Goal: Transaction & Acquisition: Purchase product/service

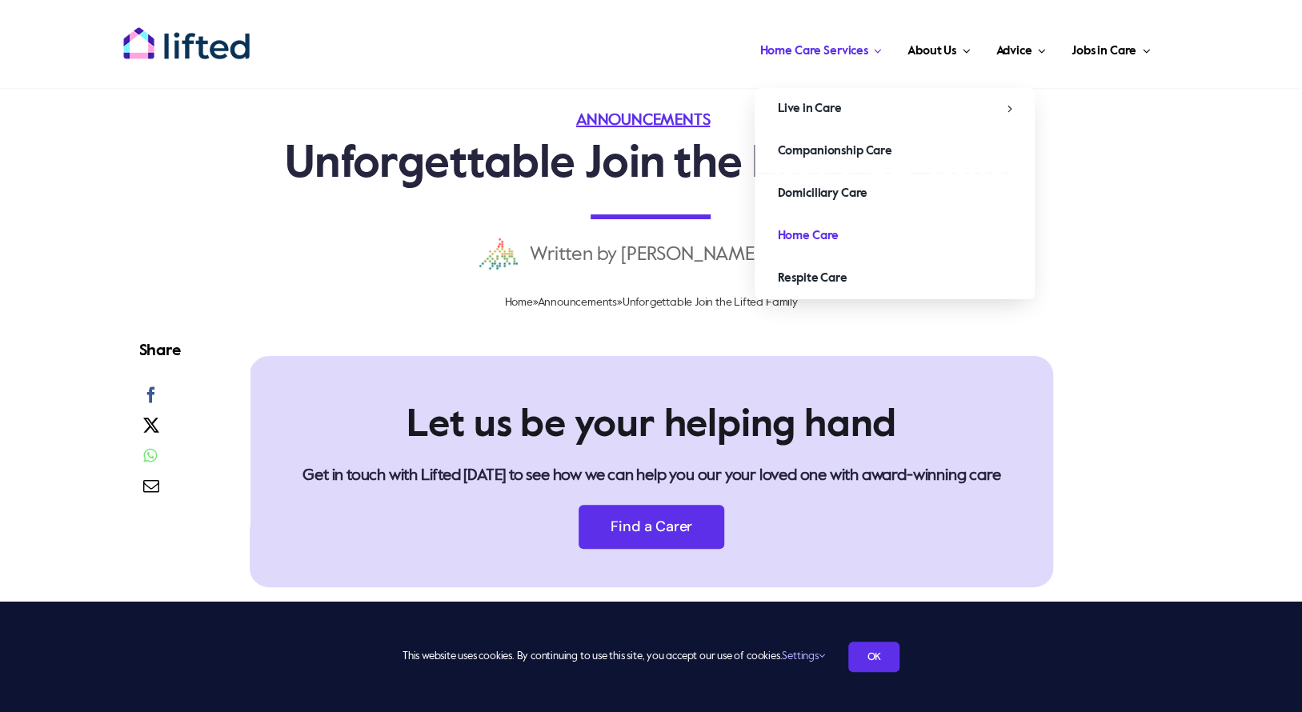
click at [818, 238] on span "Home Care" at bounding box center [808, 236] width 62 height 26
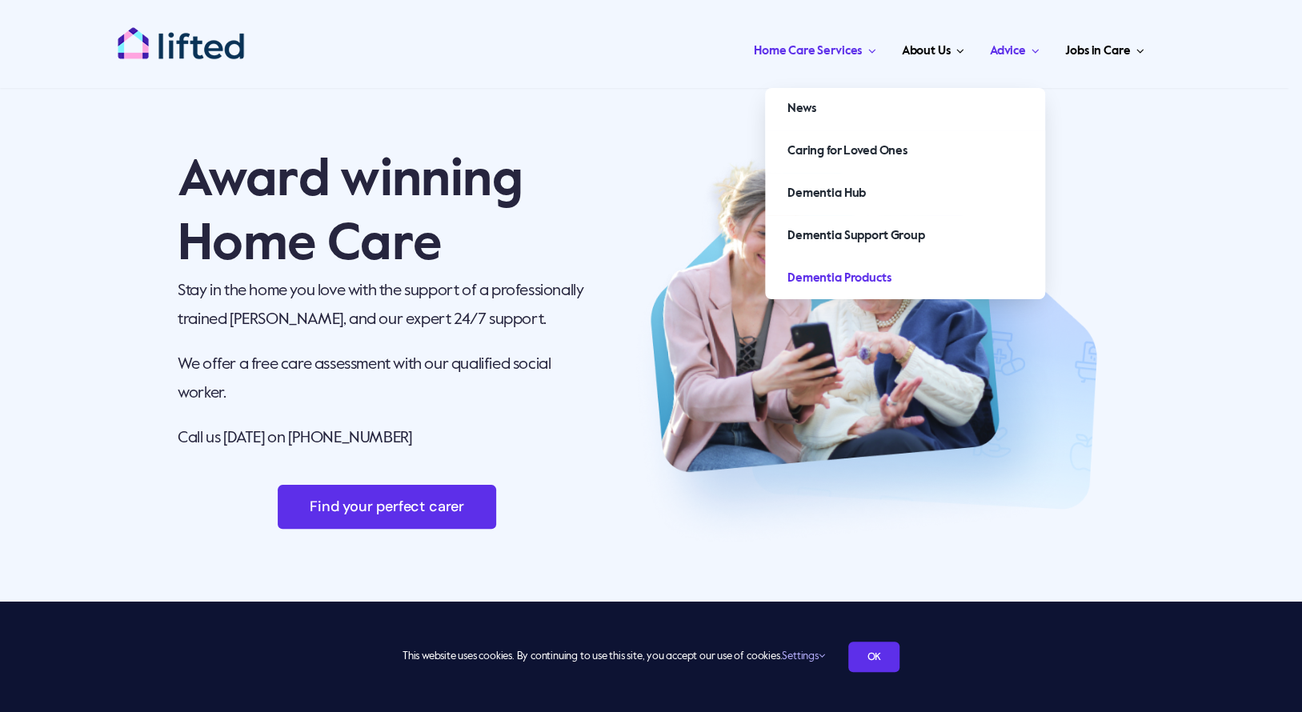
click at [837, 274] on span "Dementia Products" at bounding box center [838, 279] width 103 height 26
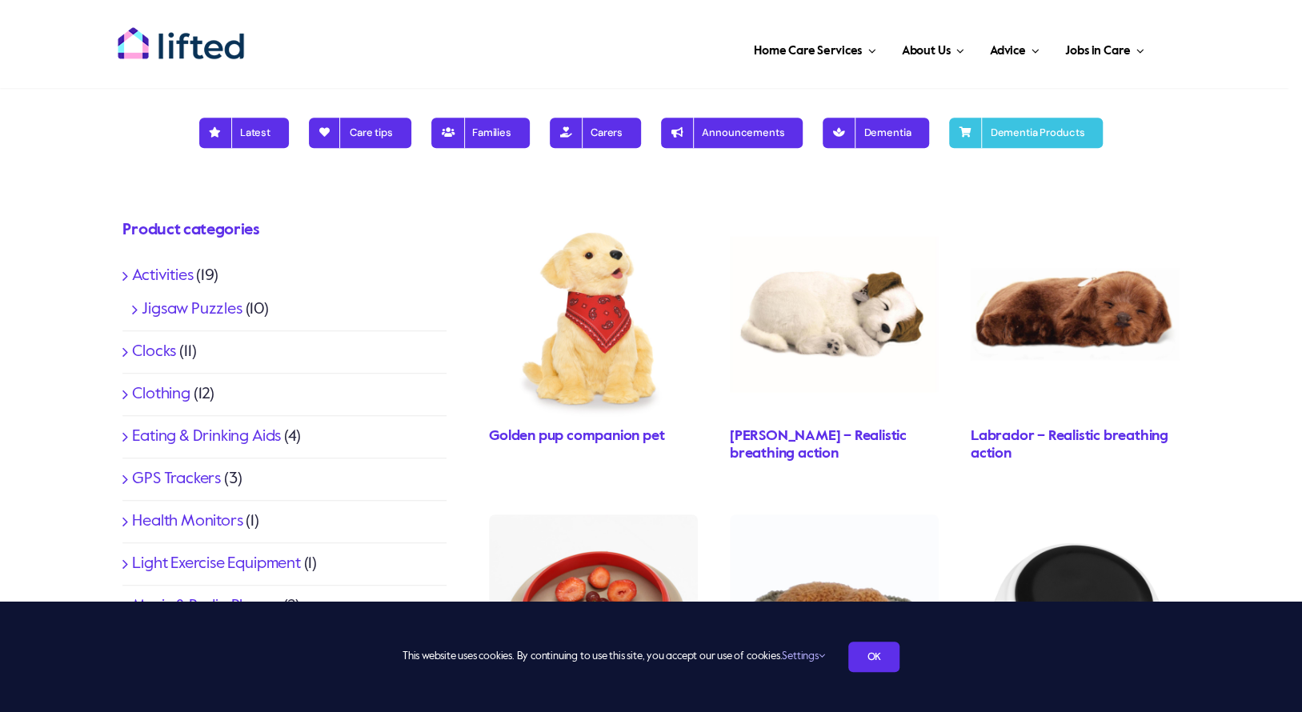
scroll to position [376, 0]
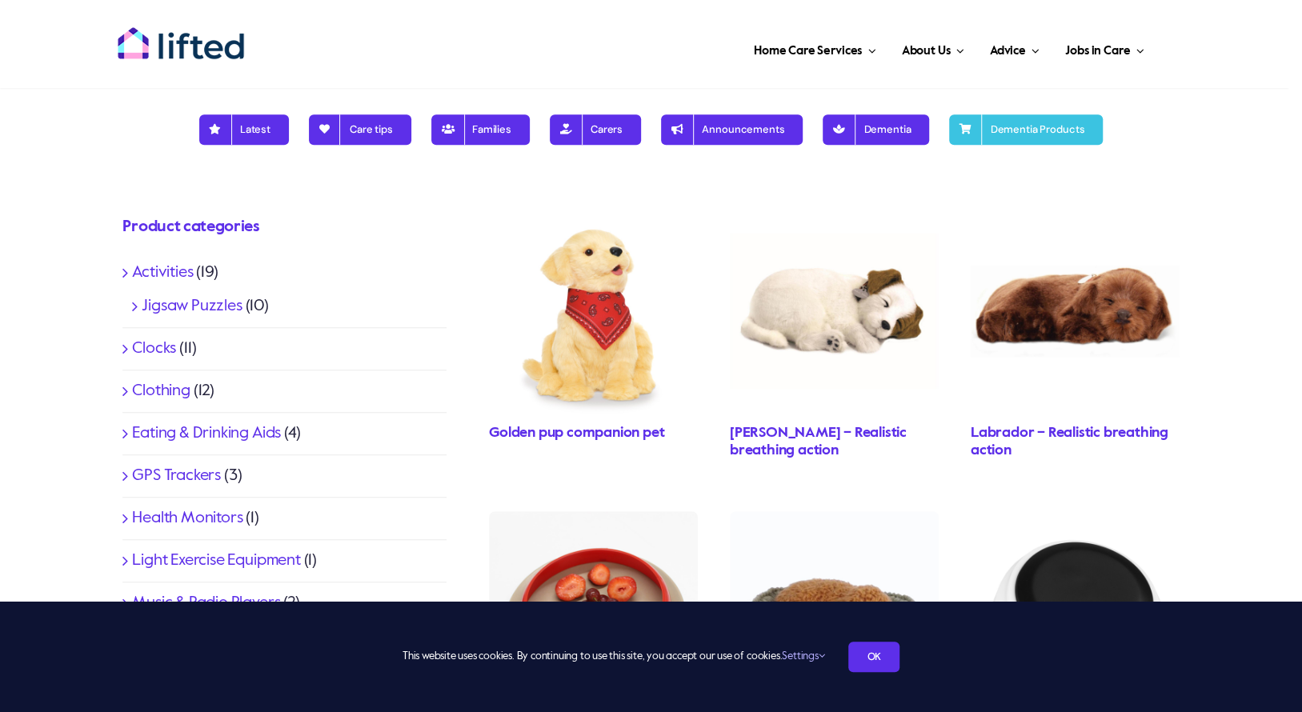
click at [170, 267] on link "Activities" at bounding box center [162, 273] width 61 height 16
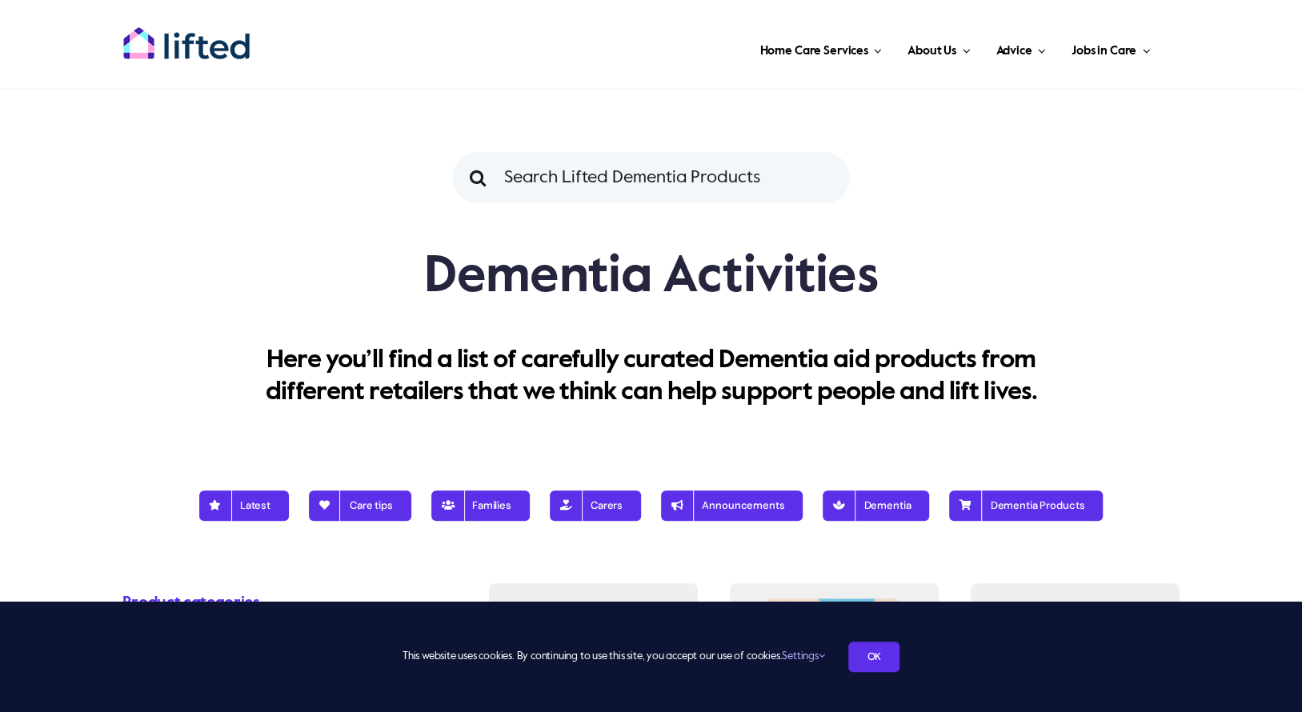
scroll to position [1294, 0]
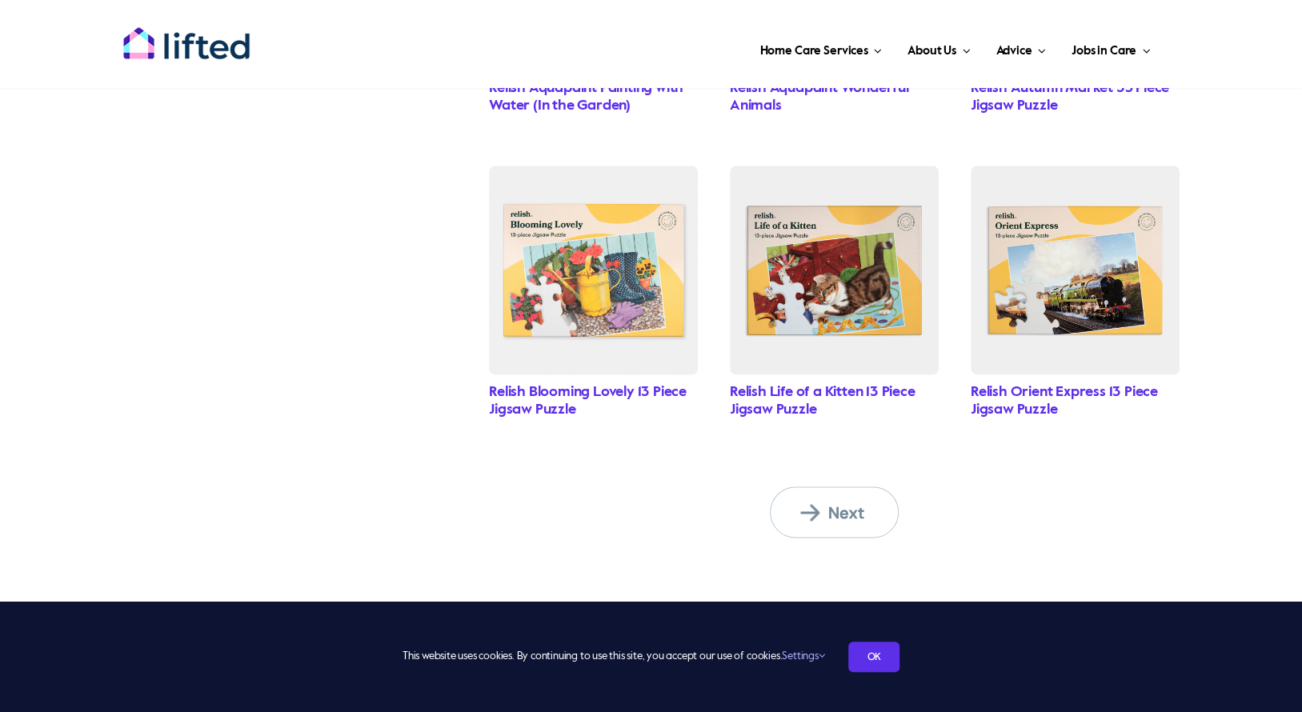
click at [844, 519] on span "Next" at bounding box center [844, 512] width 88 height 21
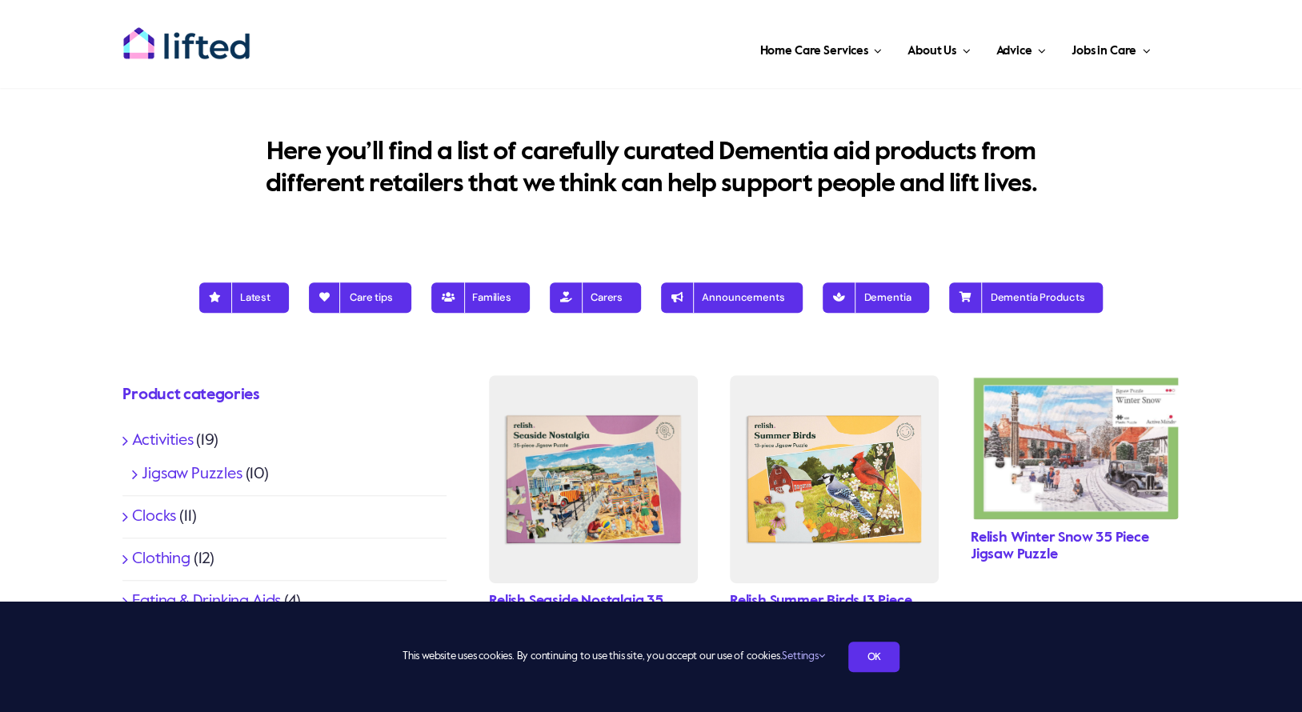
scroll to position [224, 0]
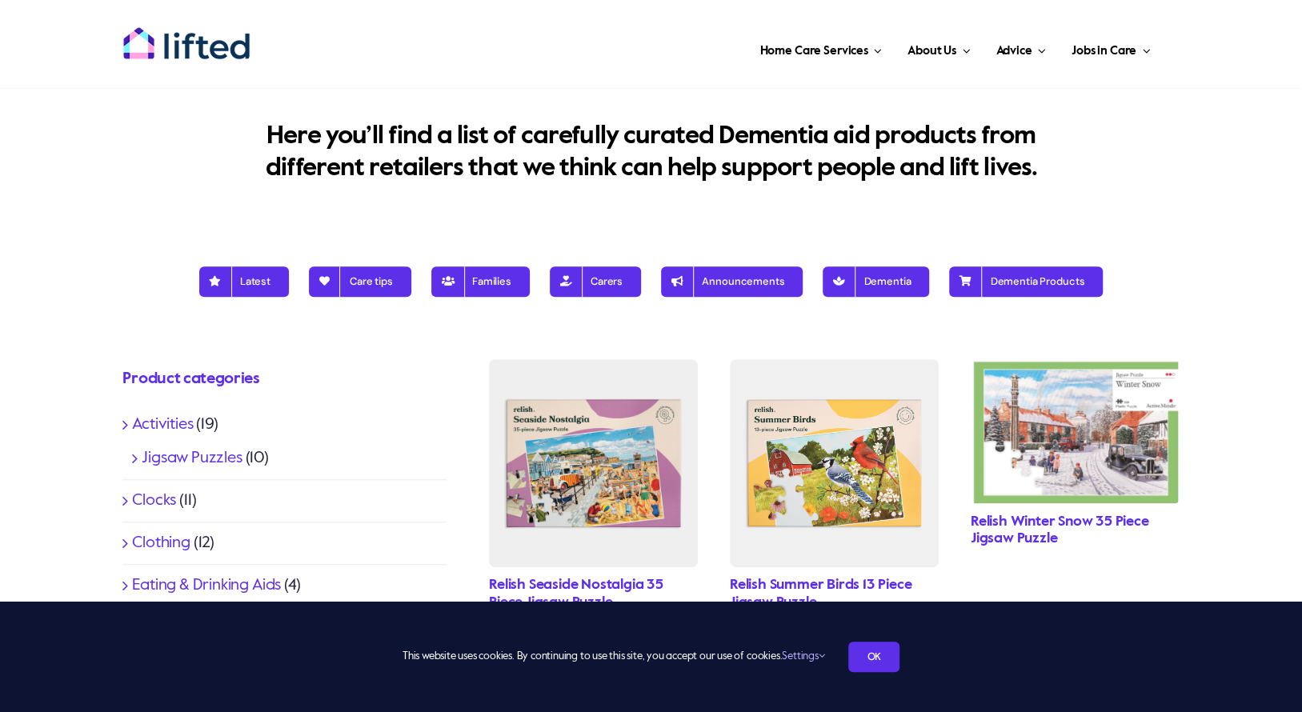
click at [192, 417] on link "Activities" at bounding box center [162, 425] width 61 height 16
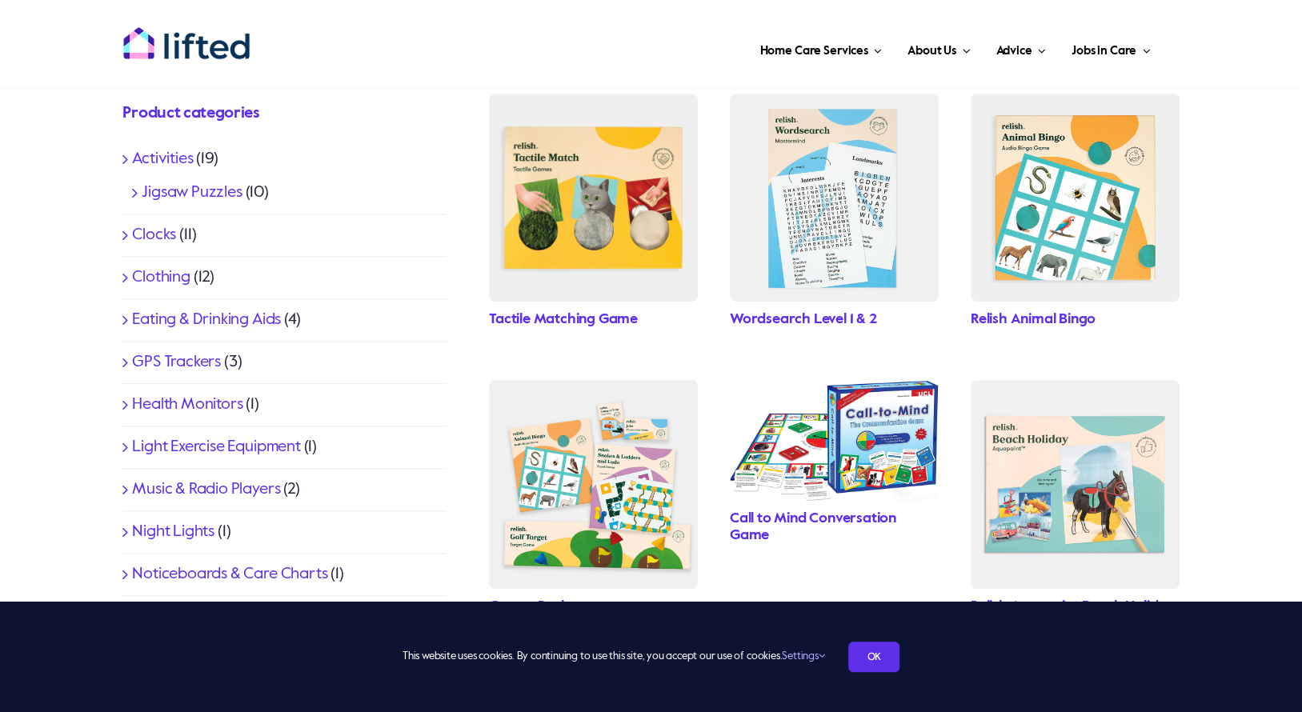
scroll to position [495, 0]
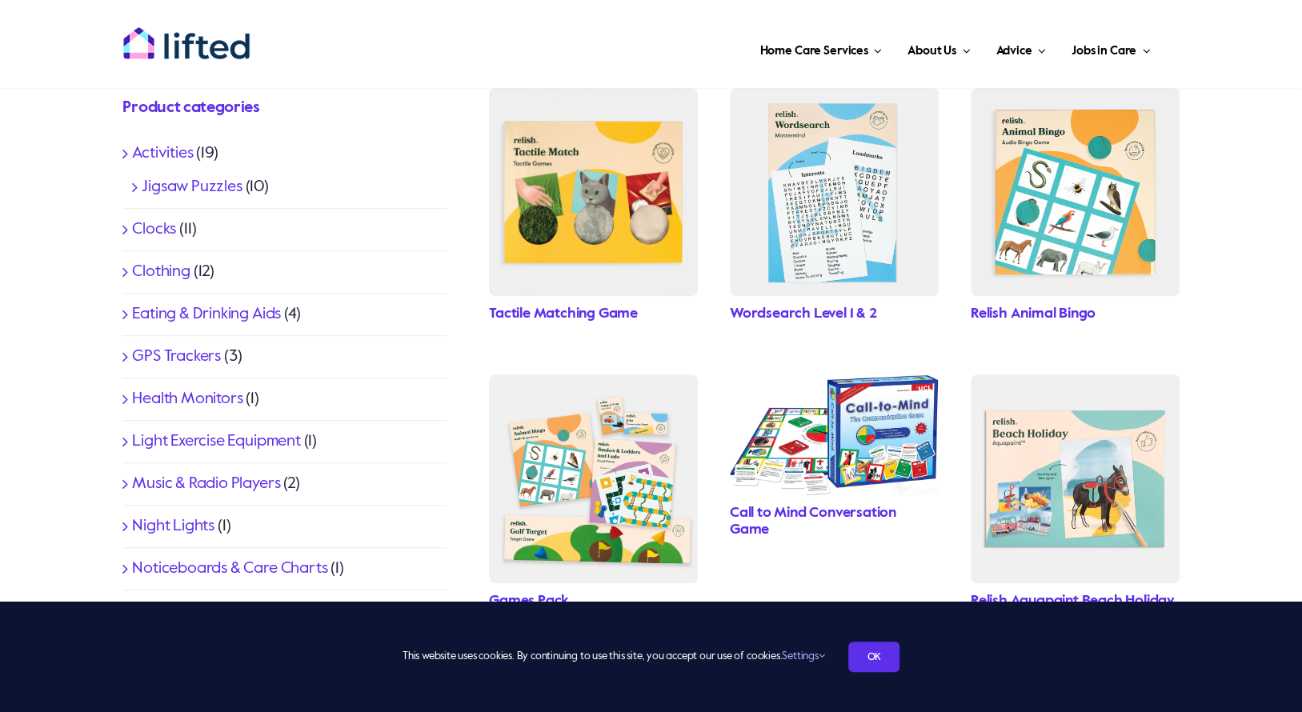
click at [245, 303] on li "Eating & Drinking Aids (4)" at bounding box center [284, 315] width 324 height 42
click at [245, 313] on link "Eating & Drinking Aids" at bounding box center [206, 314] width 149 height 16
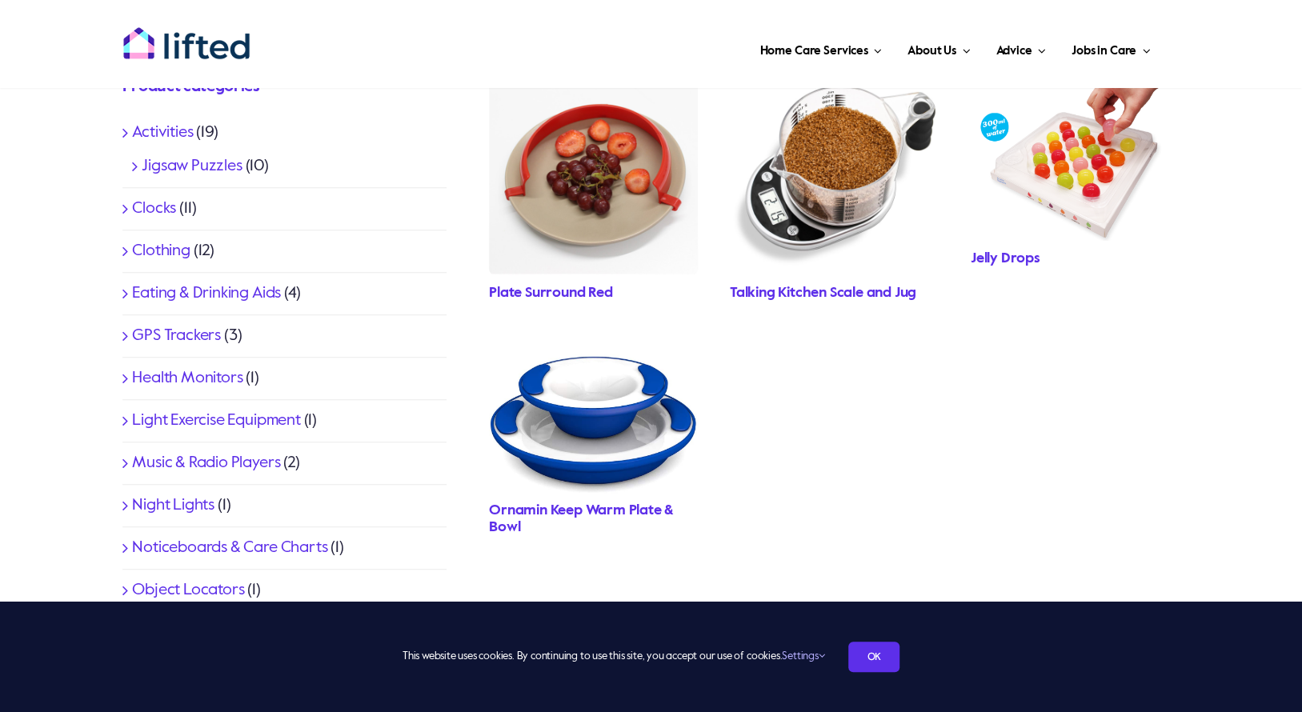
scroll to position [512, 0]
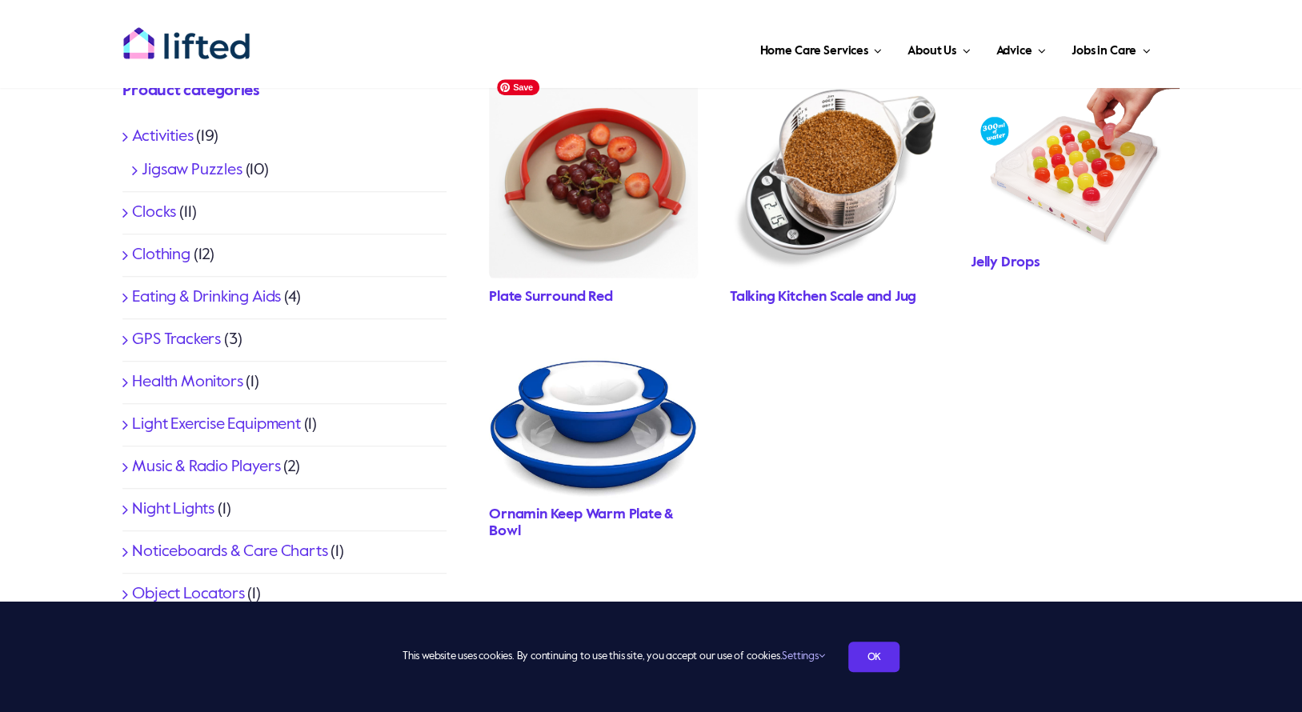
click at [579, 279] on img "Platesurroundred1Stopyandsons_1152x1152" at bounding box center [593, 175] width 209 height 209
click at [996, 275] on div "Jelly Drops" at bounding box center [1074, 181] width 209 height 220
click at [1005, 264] on link "Jelly Drops" at bounding box center [1005, 262] width 70 height 14
